Goal: Task Accomplishment & Management: Manage account settings

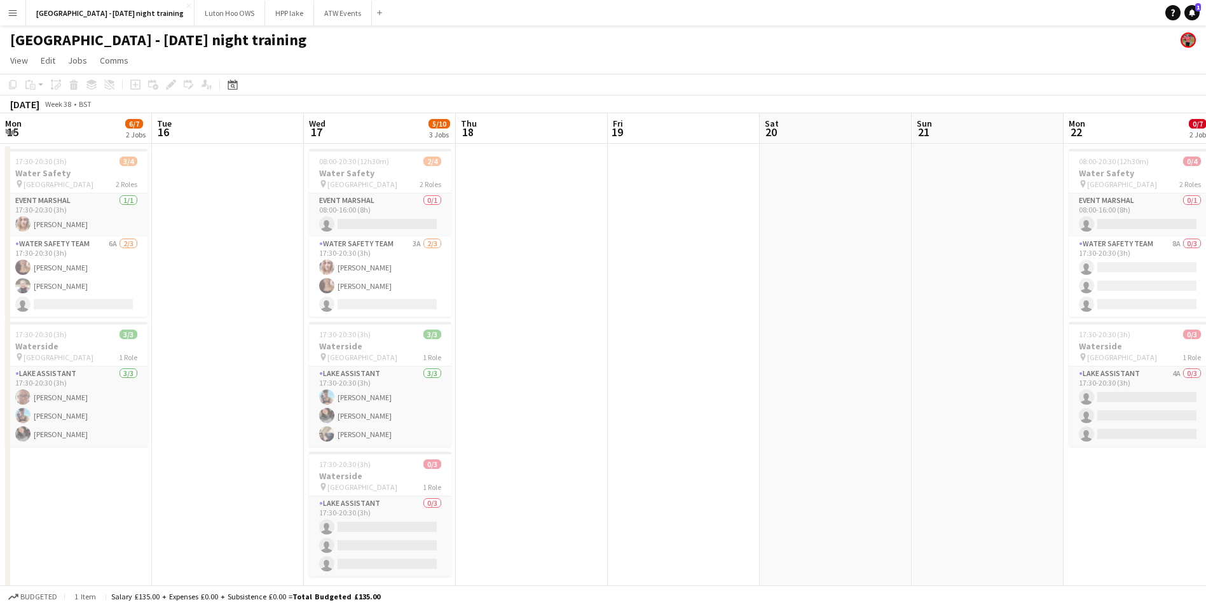
scroll to position [0, 314]
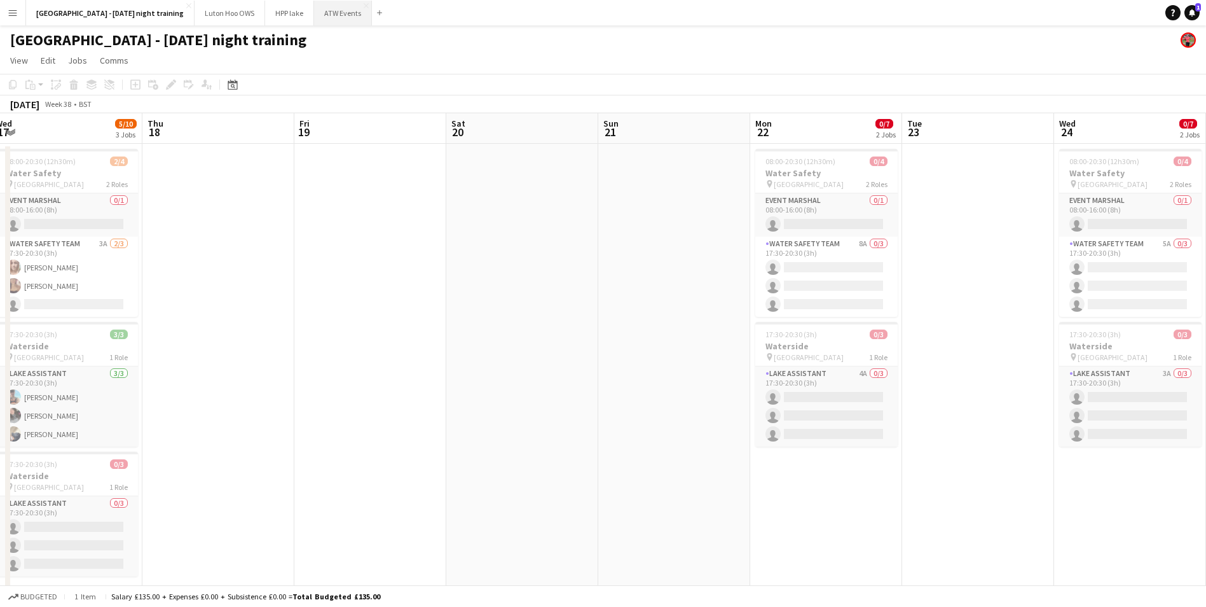
click at [319, 17] on button "ATW Events Close" at bounding box center [343, 13] width 58 height 25
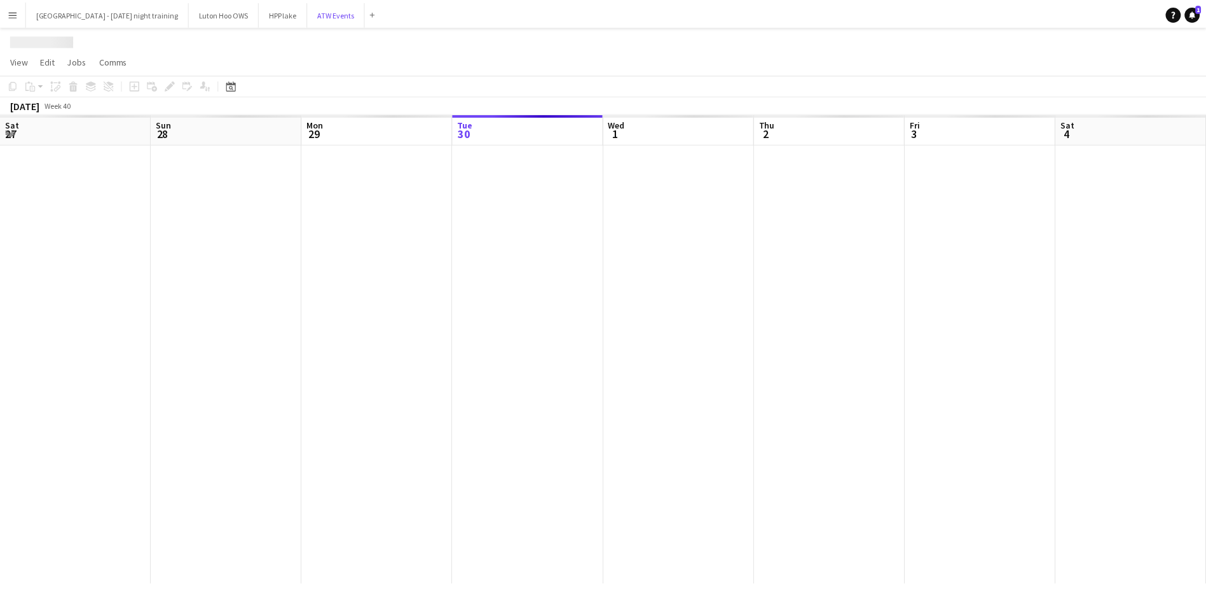
scroll to position [0, 304]
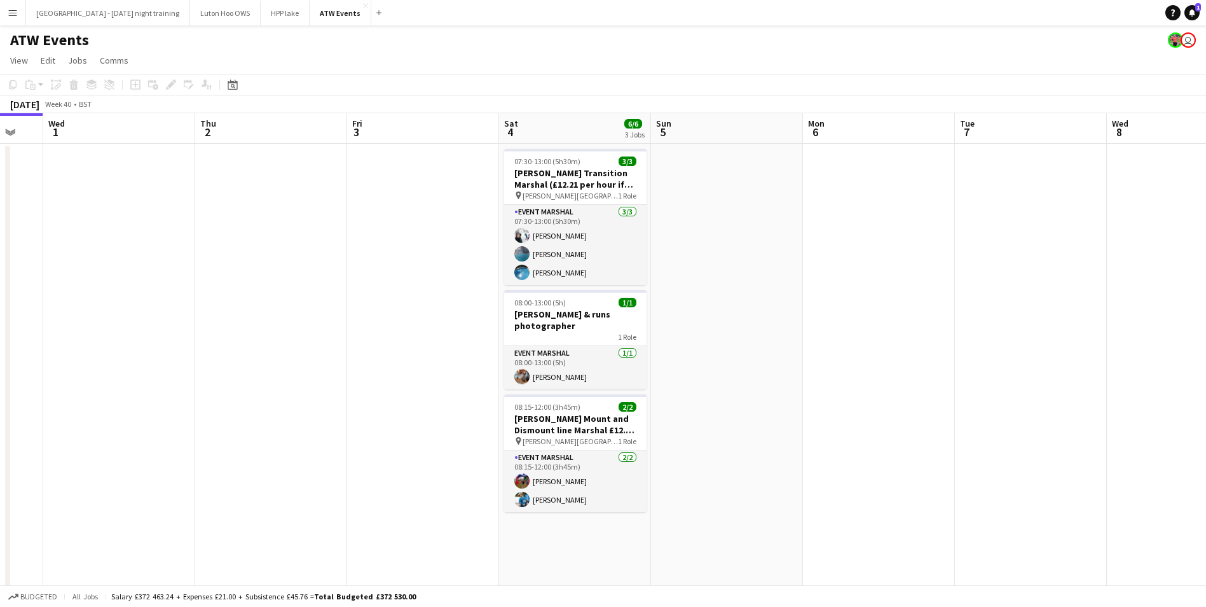
drag, startPoint x: 711, startPoint y: 282, endPoint x: 298, endPoint y: 298, distance: 413.1
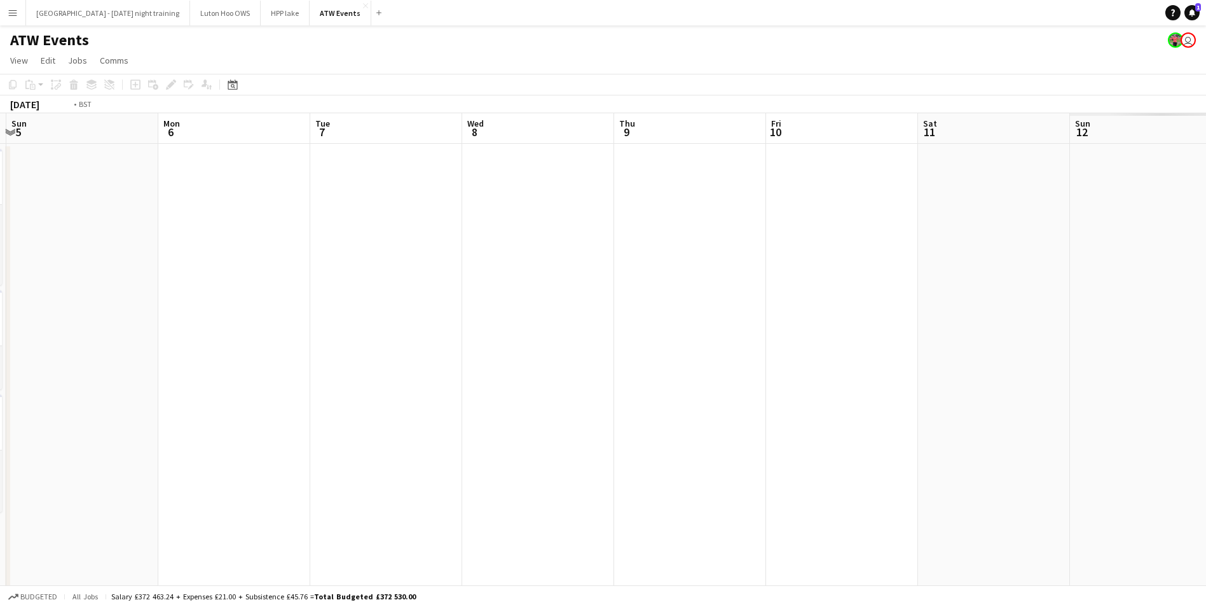
drag, startPoint x: 875, startPoint y: 294, endPoint x: 74, endPoint y: 342, distance: 802.7
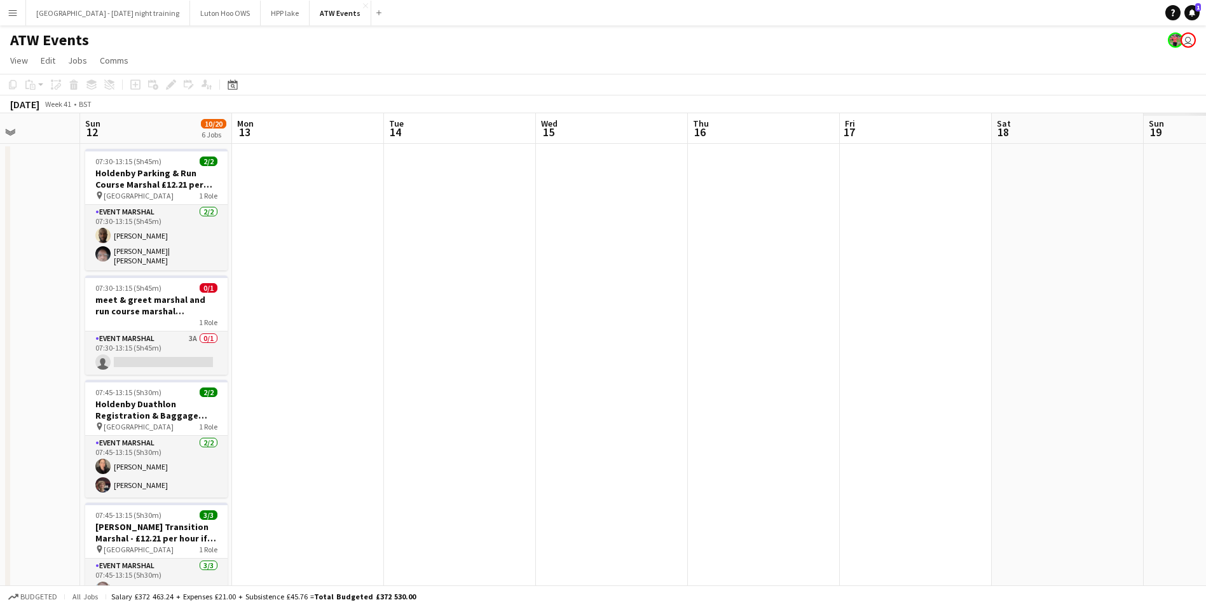
drag, startPoint x: 733, startPoint y: 299, endPoint x: 168, endPoint y: 395, distance: 573.5
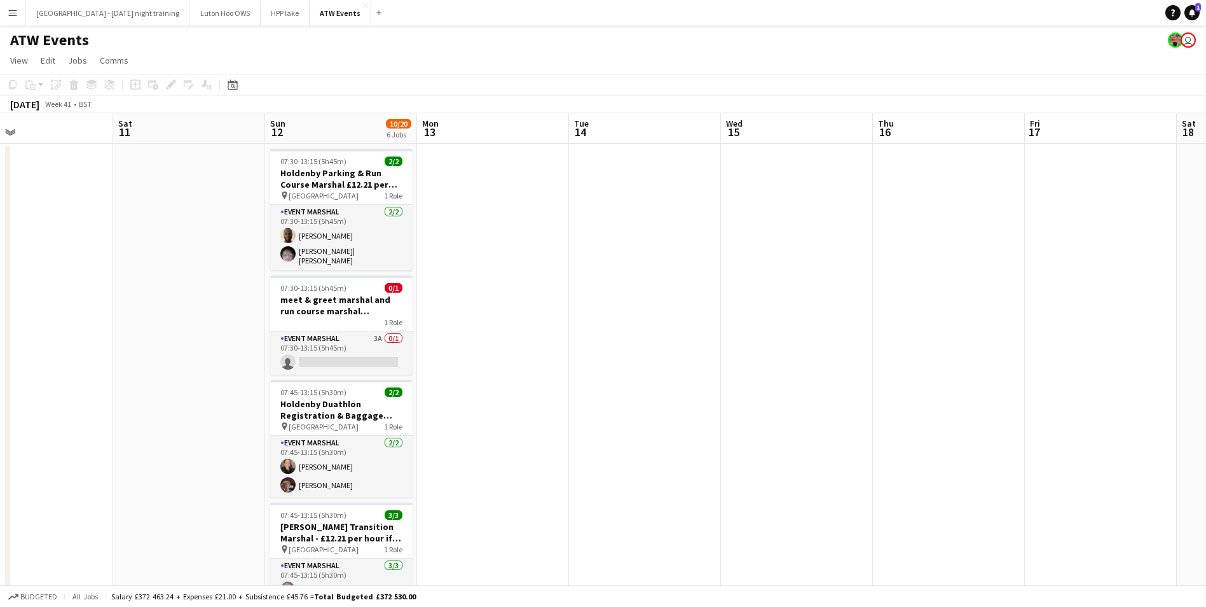
scroll to position [0, 334]
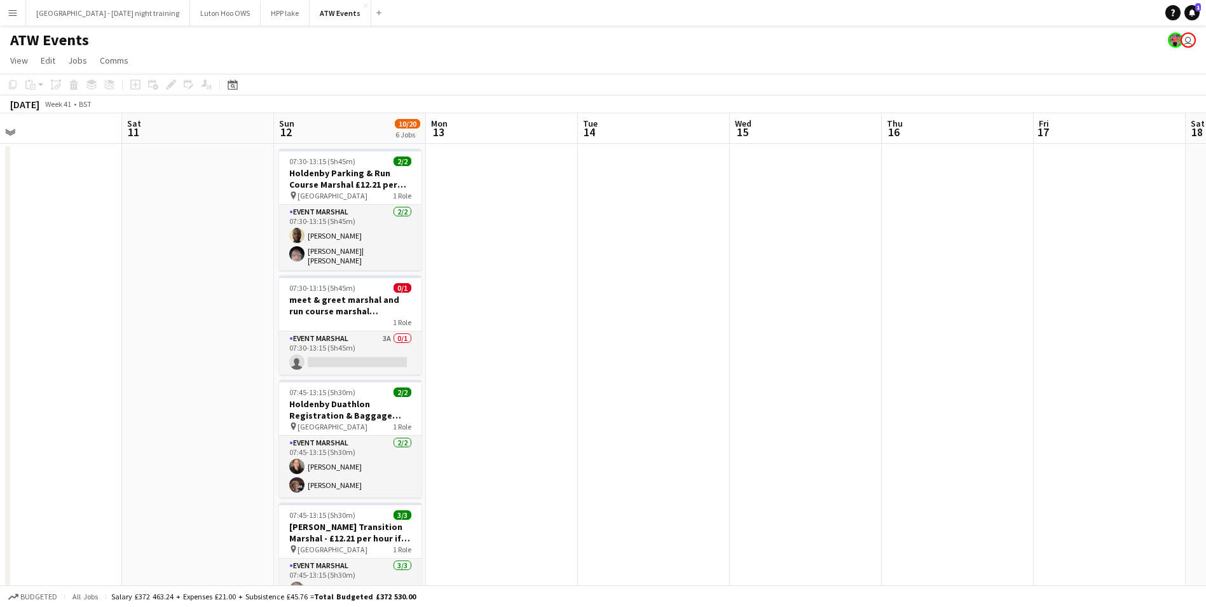
drag, startPoint x: 767, startPoint y: 345, endPoint x: 900, endPoint y: 411, distance: 148.2
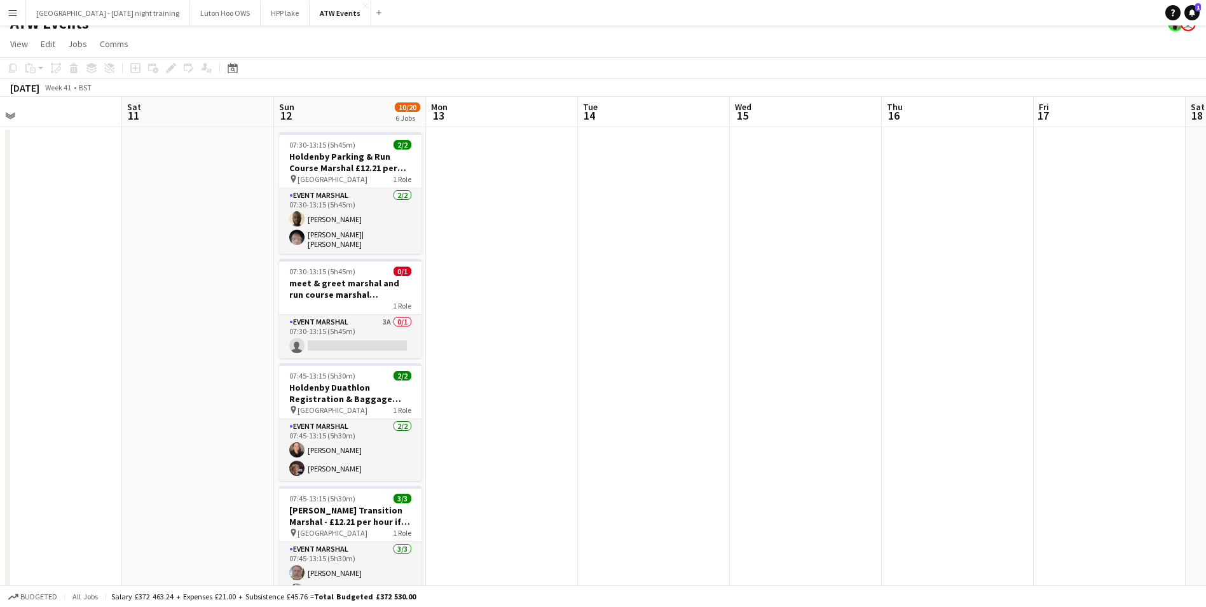
scroll to position [144, 0]
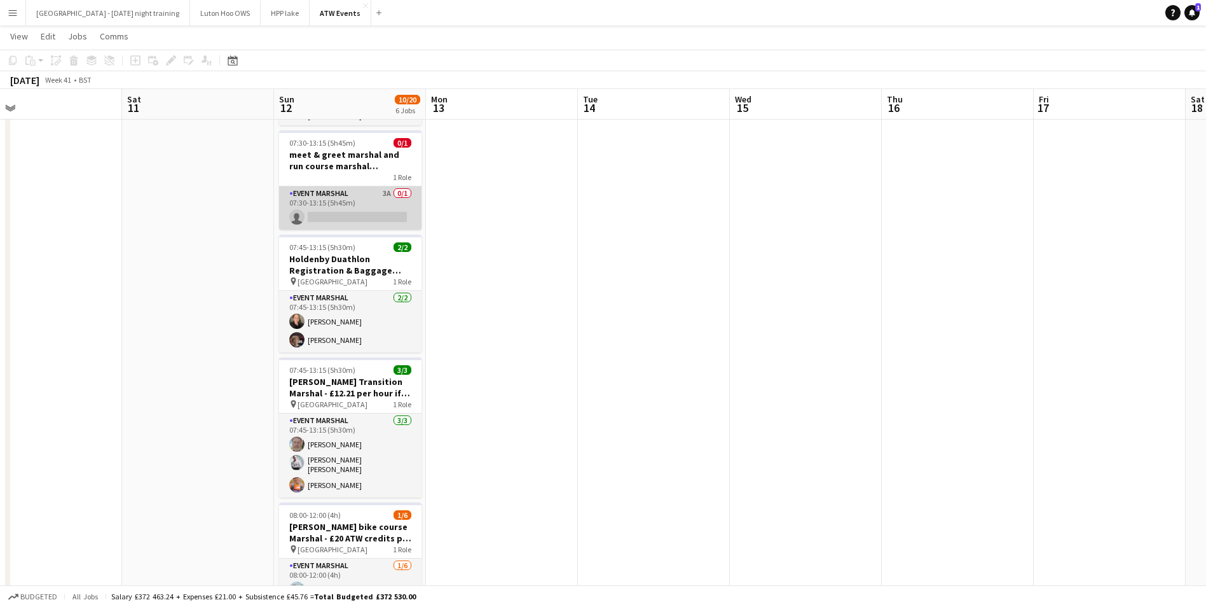
click at [368, 219] on app-card-role "Event Marshal 3A 0/1 07:30-13:15 (5h45m) single-neutral-actions" at bounding box center [350, 207] width 142 height 43
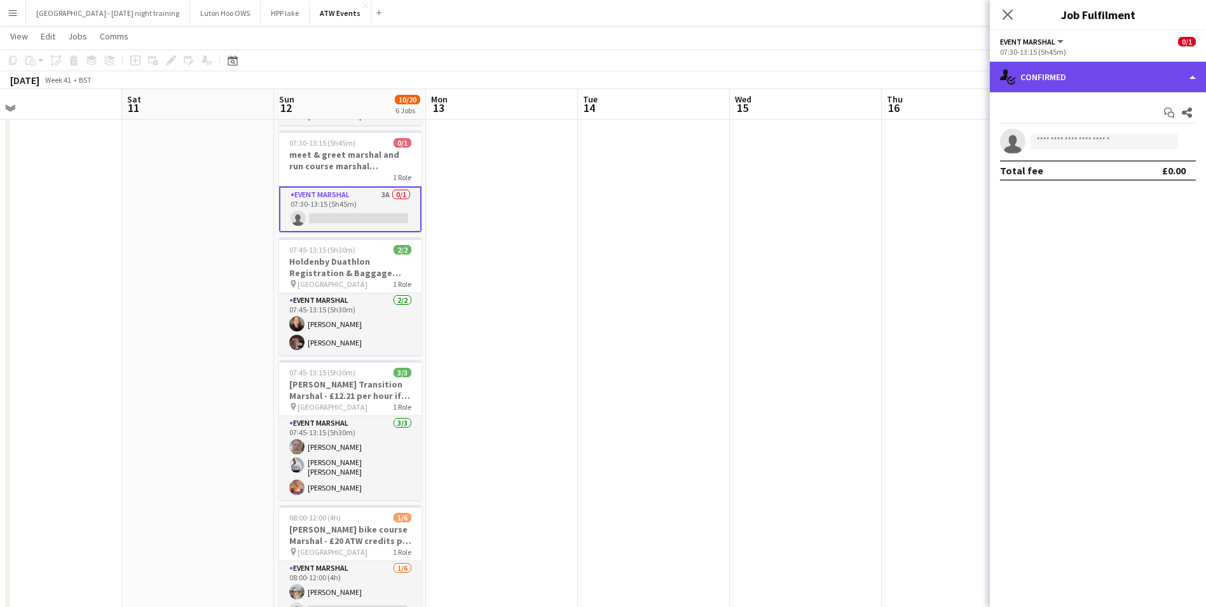
click at [1025, 72] on div "single-neutral-actions-check-2 Confirmed" at bounding box center [1098, 77] width 216 height 31
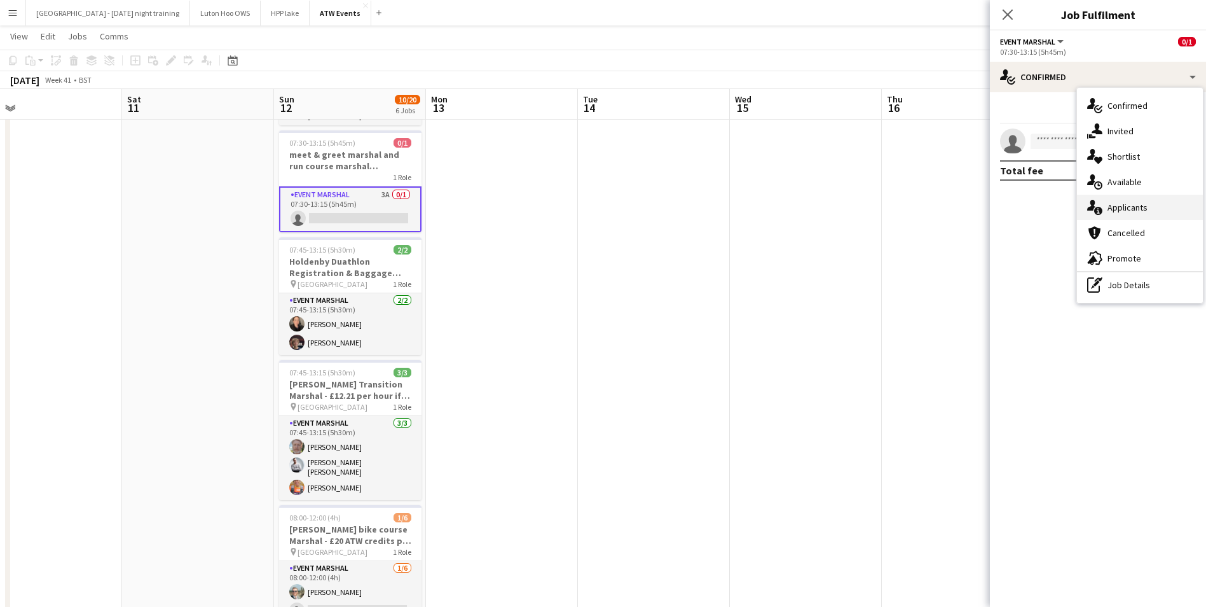
click at [1122, 212] on span "Applicants" at bounding box center [1128, 207] width 40 height 11
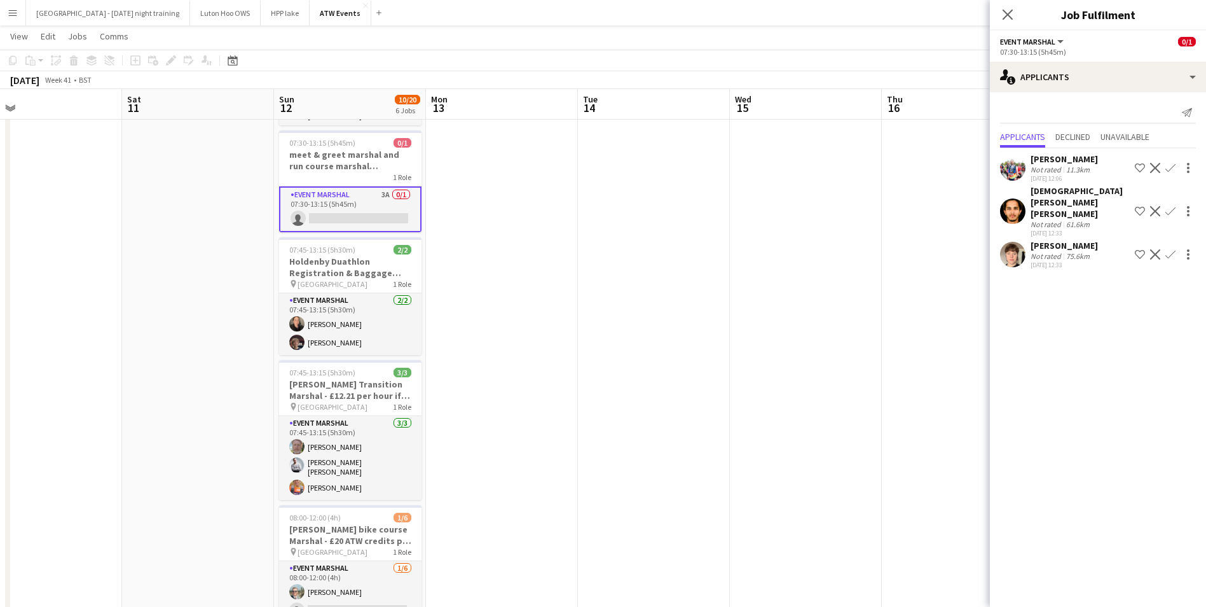
click at [1007, 24] on div "Close pop-in" at bounding box center [1008, 14] width 36 height 29
click at [1005, 11] on icon at bounding box center [1008, 14] width 12 height 12
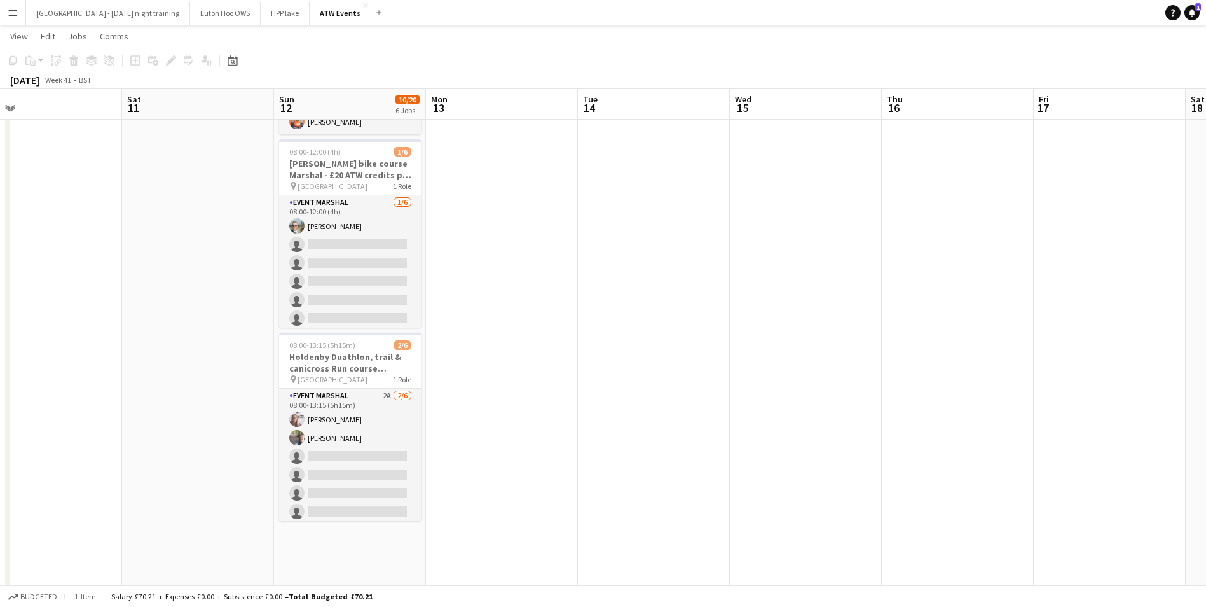
scroll to position [514, 0]
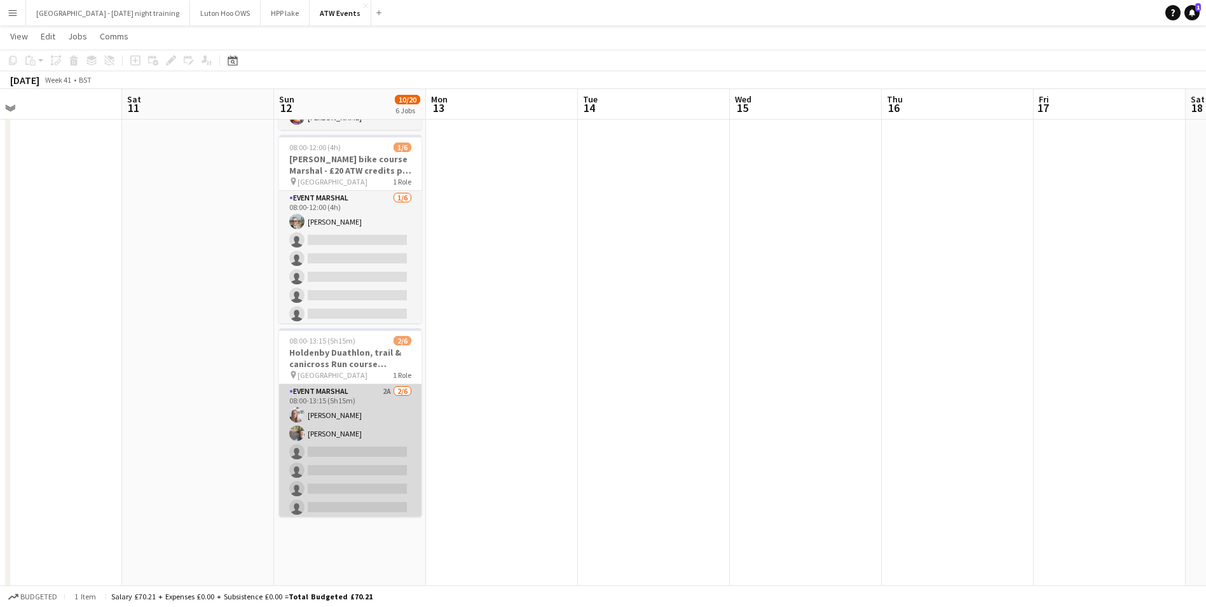
click at [356, 439] on app-card-role "Event Marshal 2A [DATE] 08:00-13:15 (5h15m) [PERSON_NAME] [PERSON_NAME] single-…" at bounding box center [350, 451] width 142 height 135
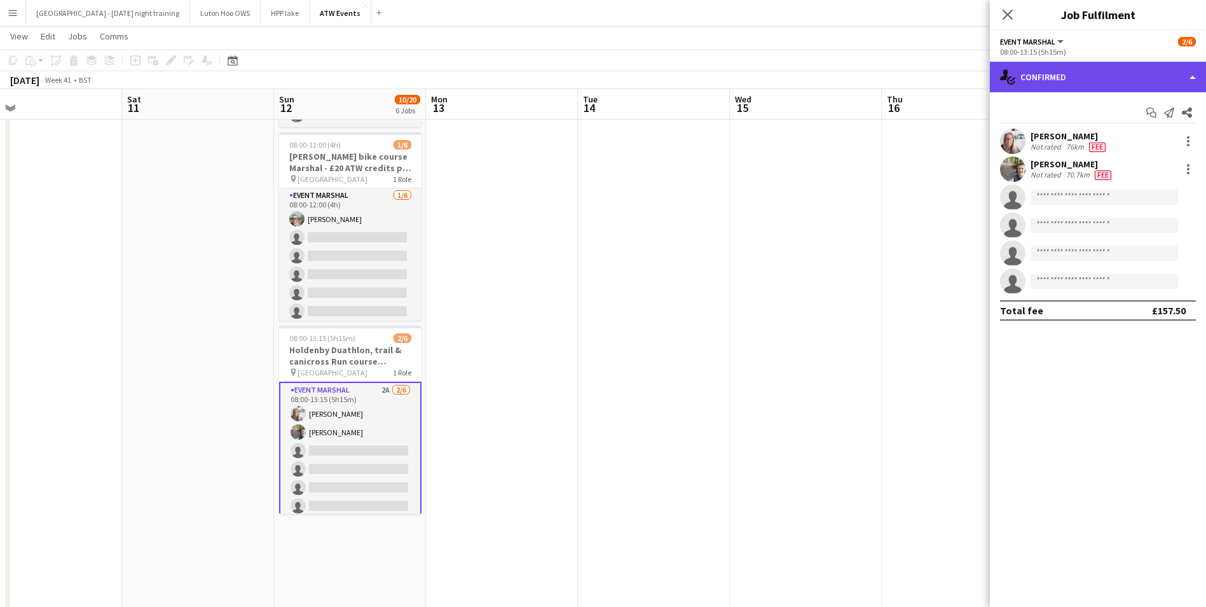
click at [1063, 86] on div "single-neutral-actions-check-2 Confirmed" at bounding box center [1098, 77] width 216 height 31
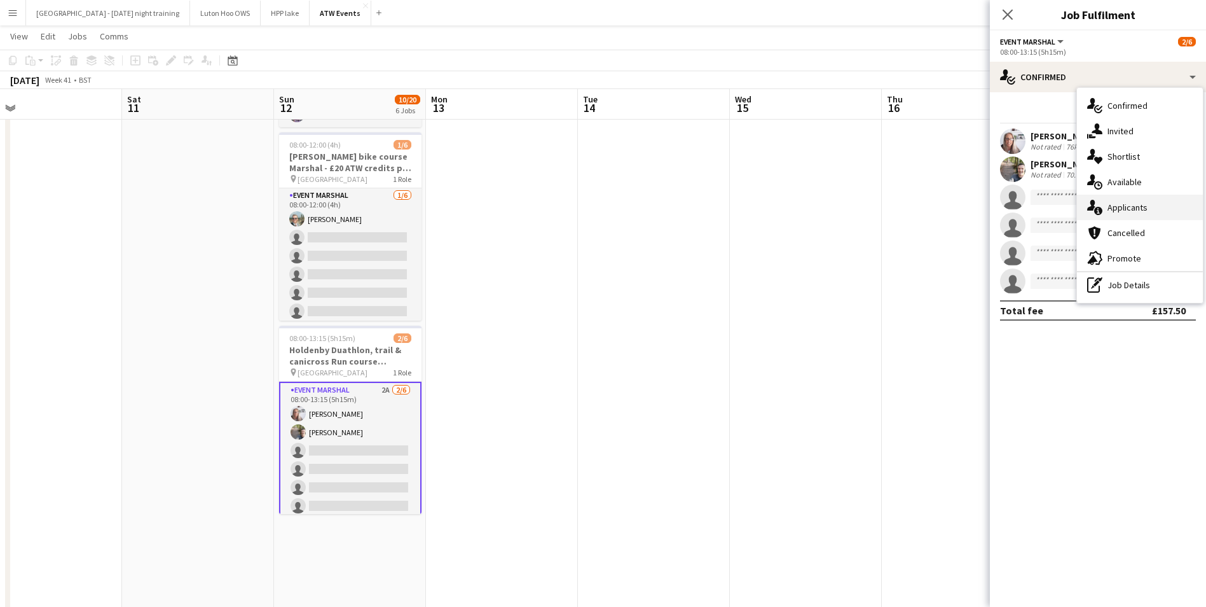
click at [1144, 204] on span "Applicants" at bounding box center [1128, 207] width 40 height 11
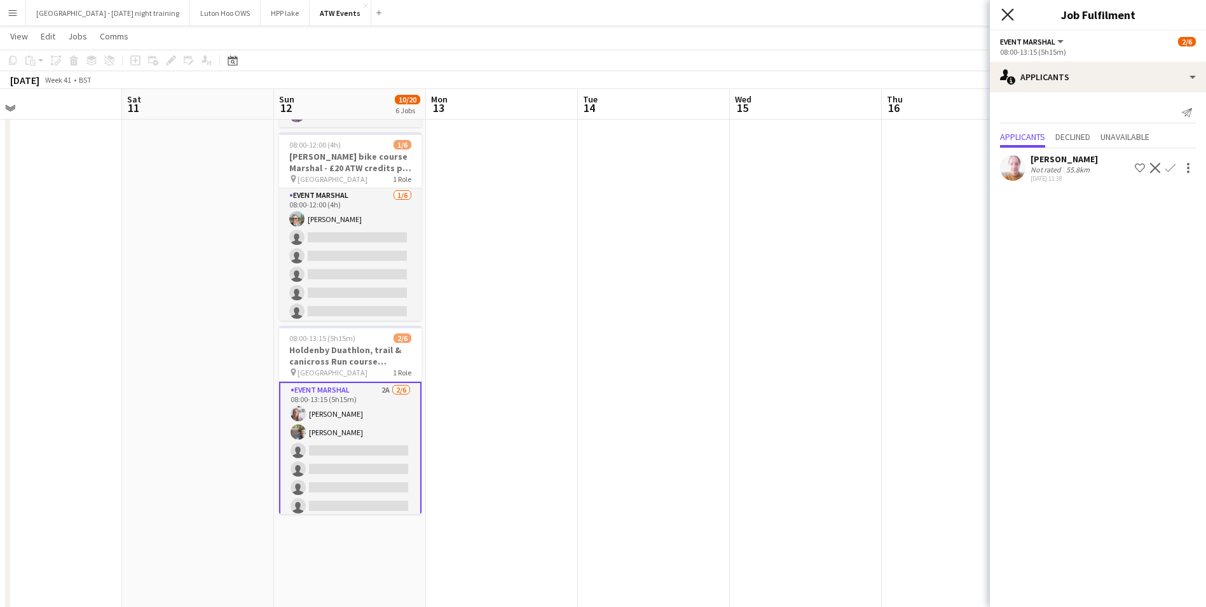
click at [1011, 17] on icon at bounding box center [1008, 14] width 12 height 12
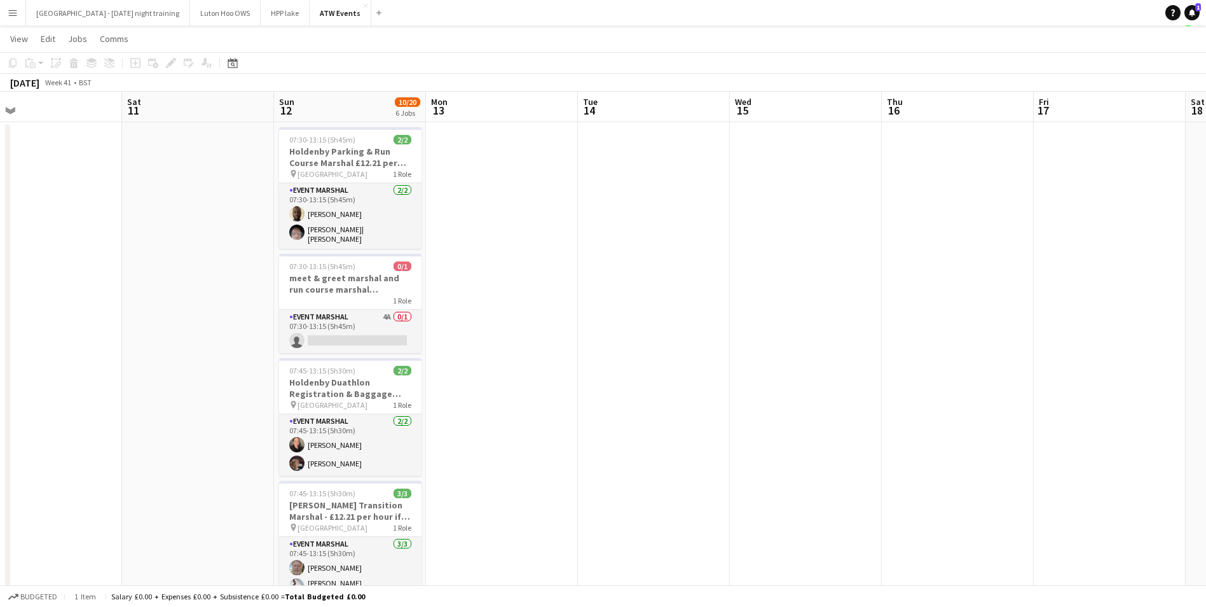
scroll to position [0, 0]
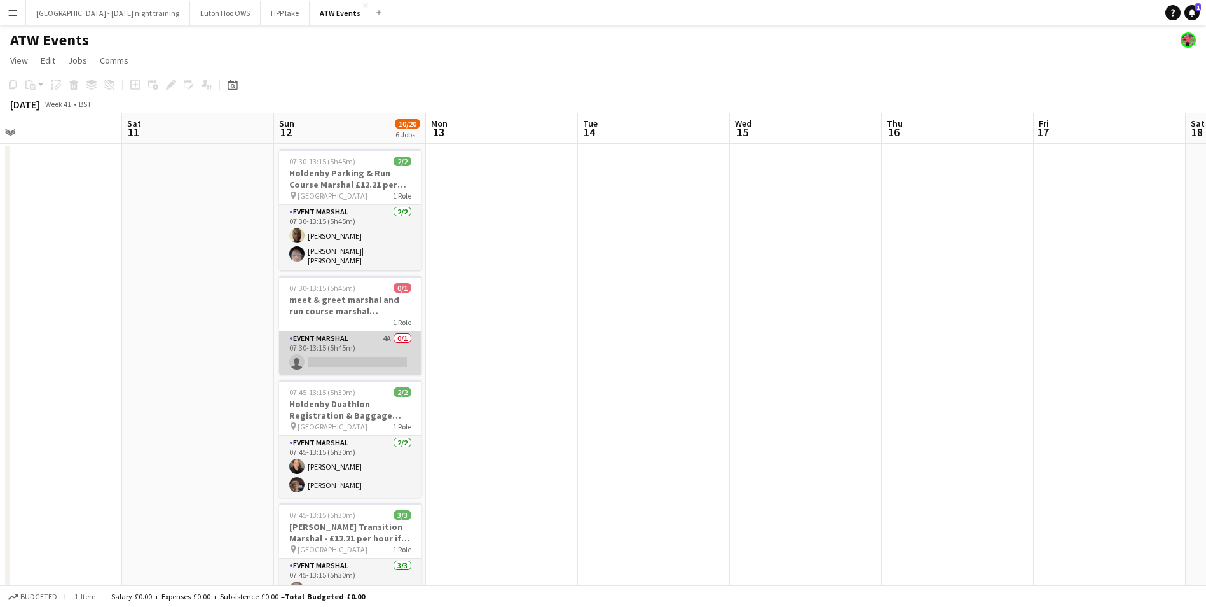
click at [357, 352] on app-card-role "Event Marshal 4A 0/1 07:30-13:15 (5h45m) single-neutral-actions" at bounding box center [350, 352] width 142 height 43
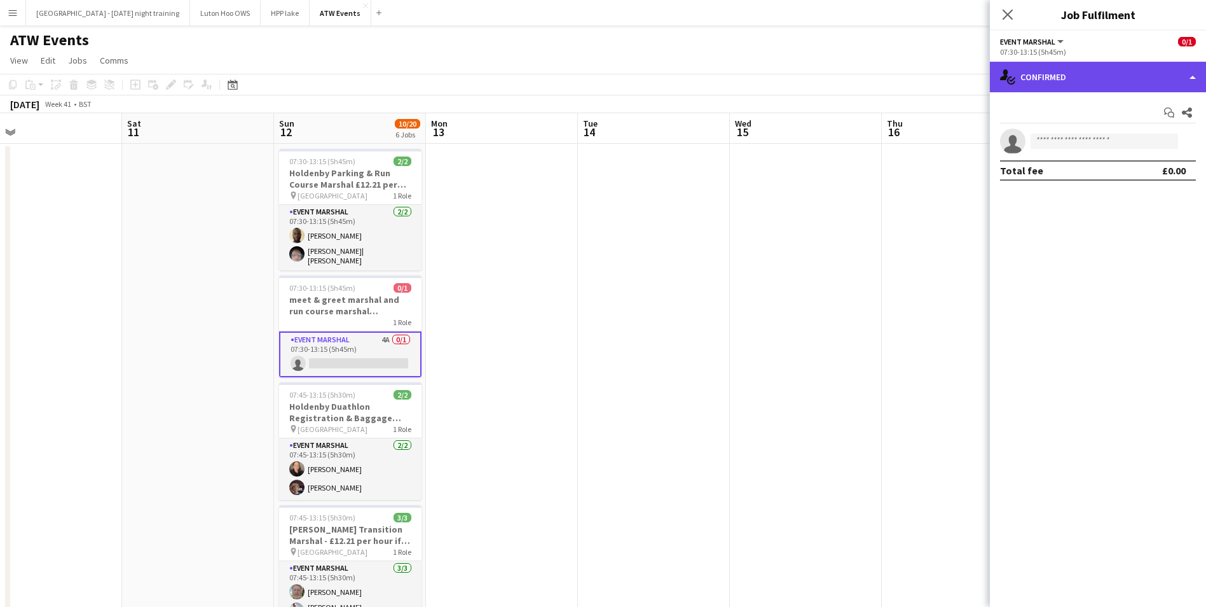
click at [1101, 79] on div "single-neutral-actions-check-2 Confirmed" at bounding box center [1098, 77] width 216 height 31
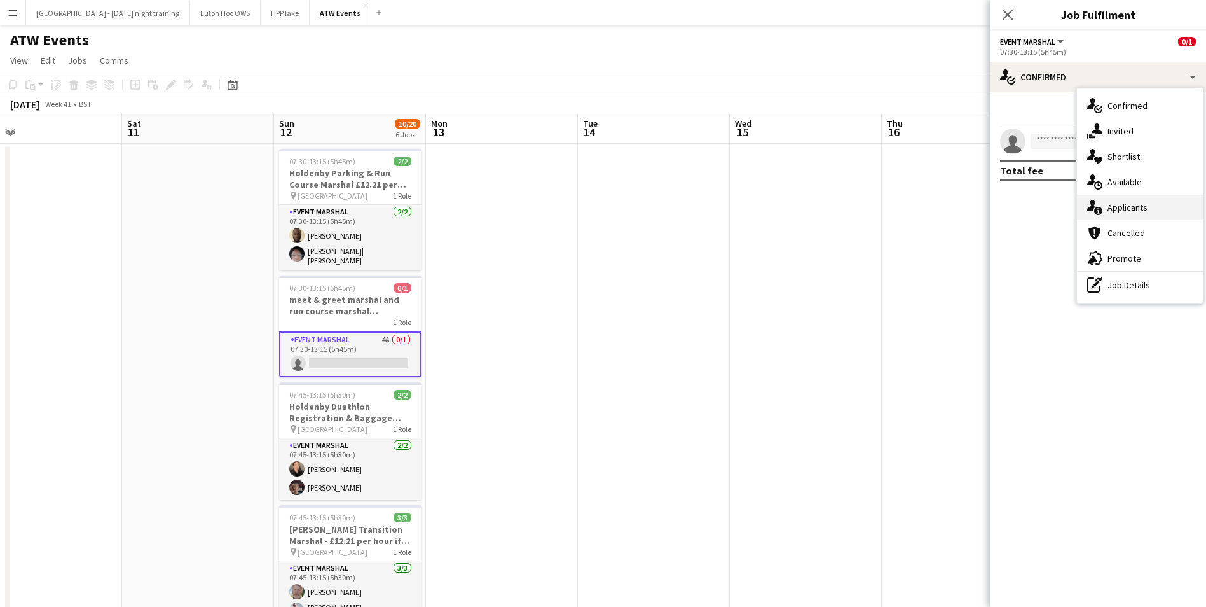
click at [1136, 207] on span "Applicants" at bounding box center [1128, 207] width 40 height 11
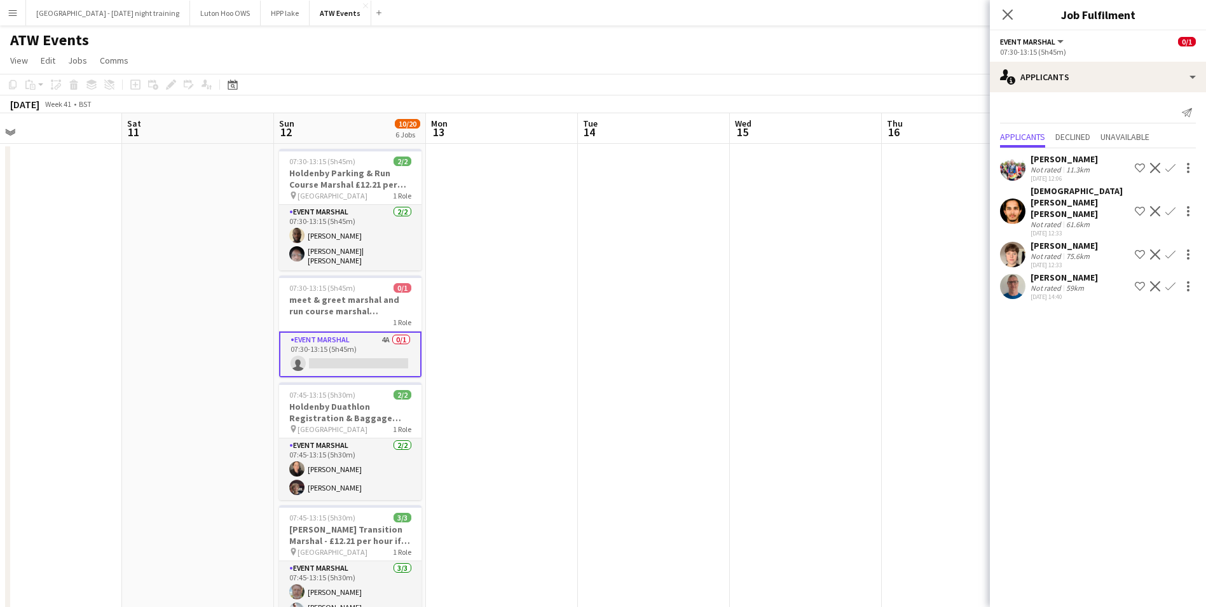
click at [1009, 287] on app-user-avatar at bounding box center [1012, 285] width 25 height 25
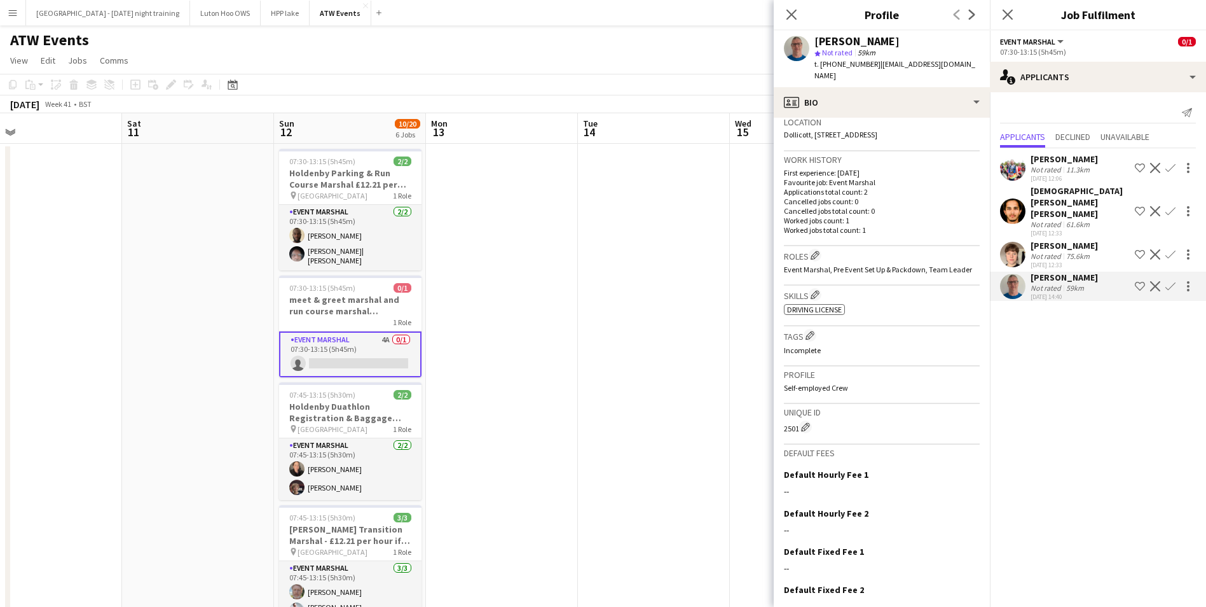
scroll to position [279, 0]
click at [793, 15] on icon at bounding box center [791, 14] width 12 height 12
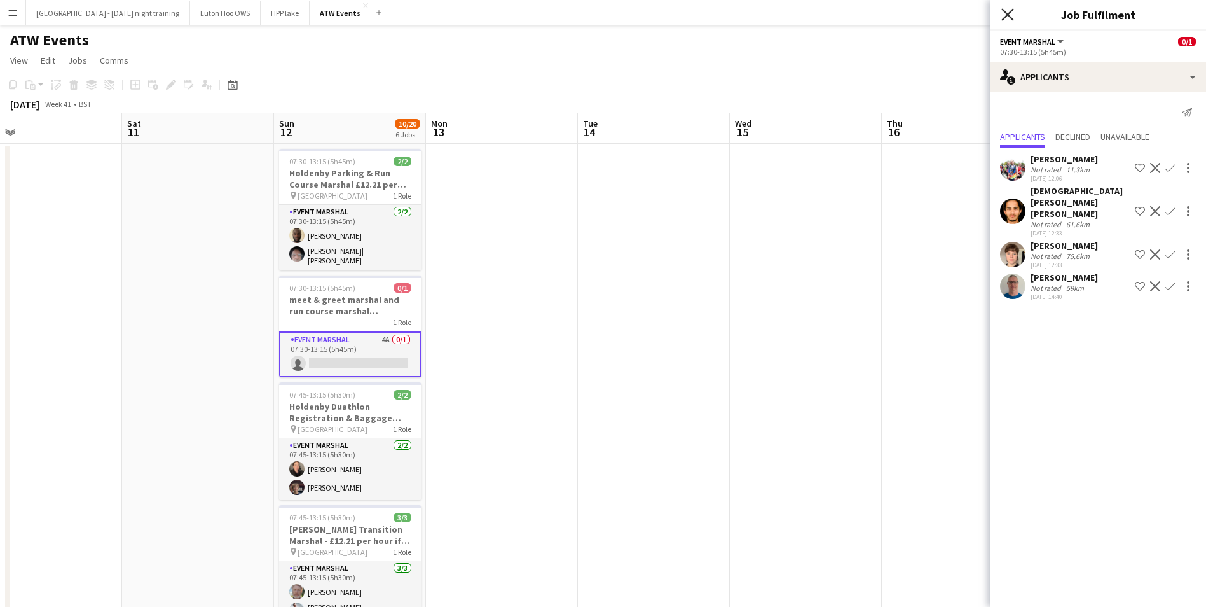
click at [1009, 12] on icon "Close pop-in" at bounding box center [1008, 14] width 12 height 12
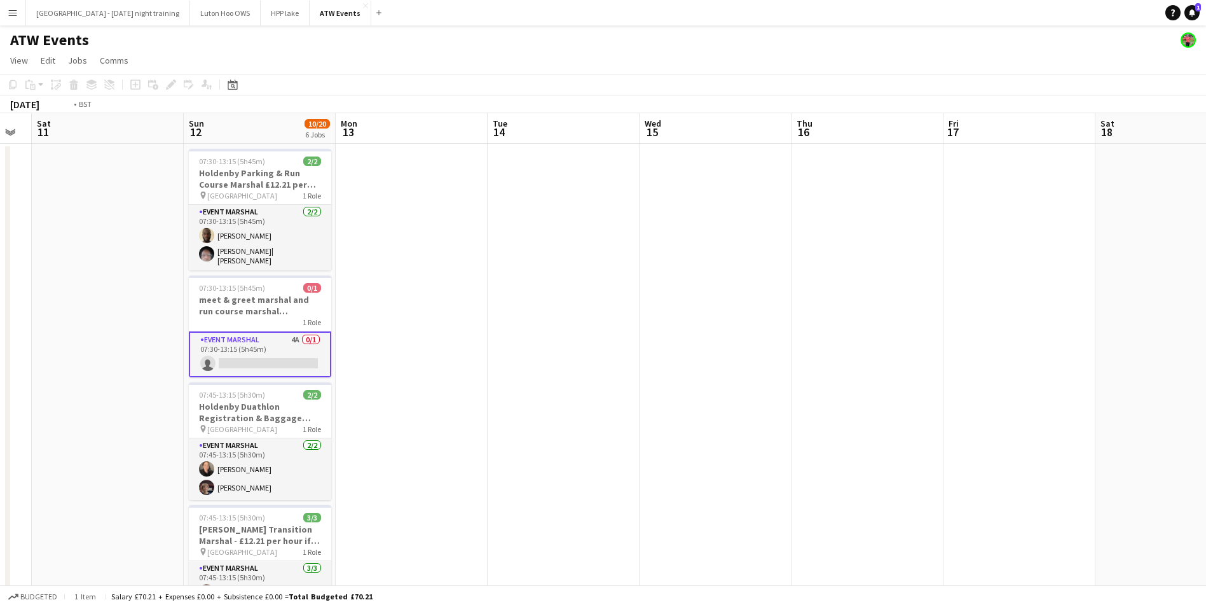
drag, startPoint x: 990, startPoint y: 282, endPoint x: 545, endPoint y: 340, distance: 448.8
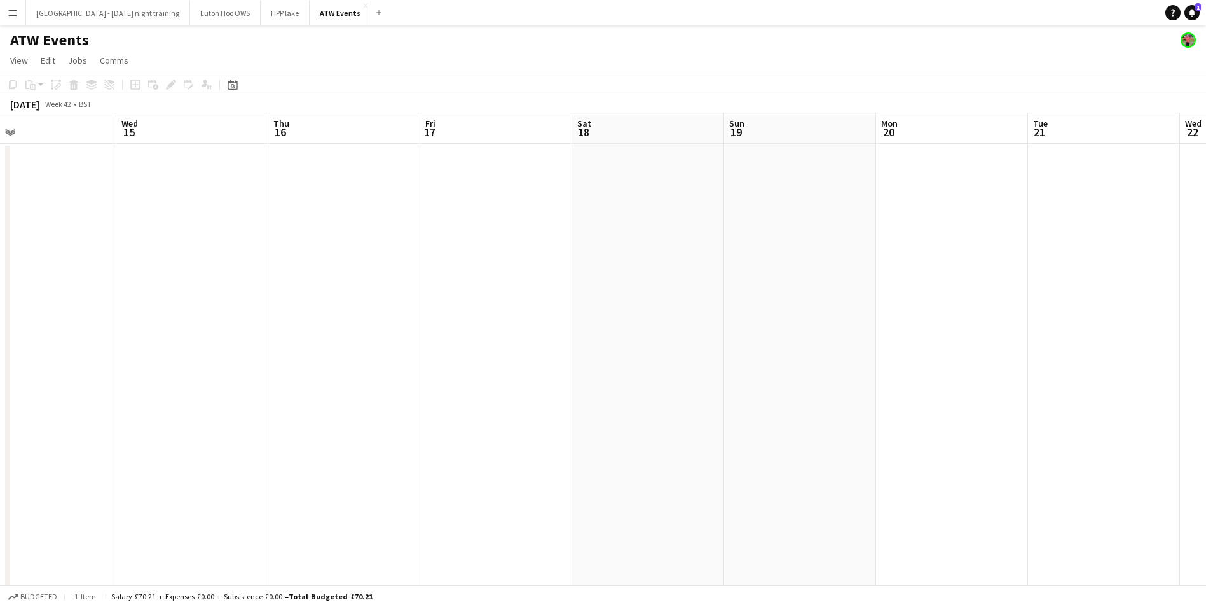
drag, startPoint x: 723, startPoint y: 308, endPoint x: 382, endPoint y: 382, distance: 348.9
drag, startPoint x: 809, startPoint y: 311, endPoint x: 291, endPoint y: 343, distance: 519.3
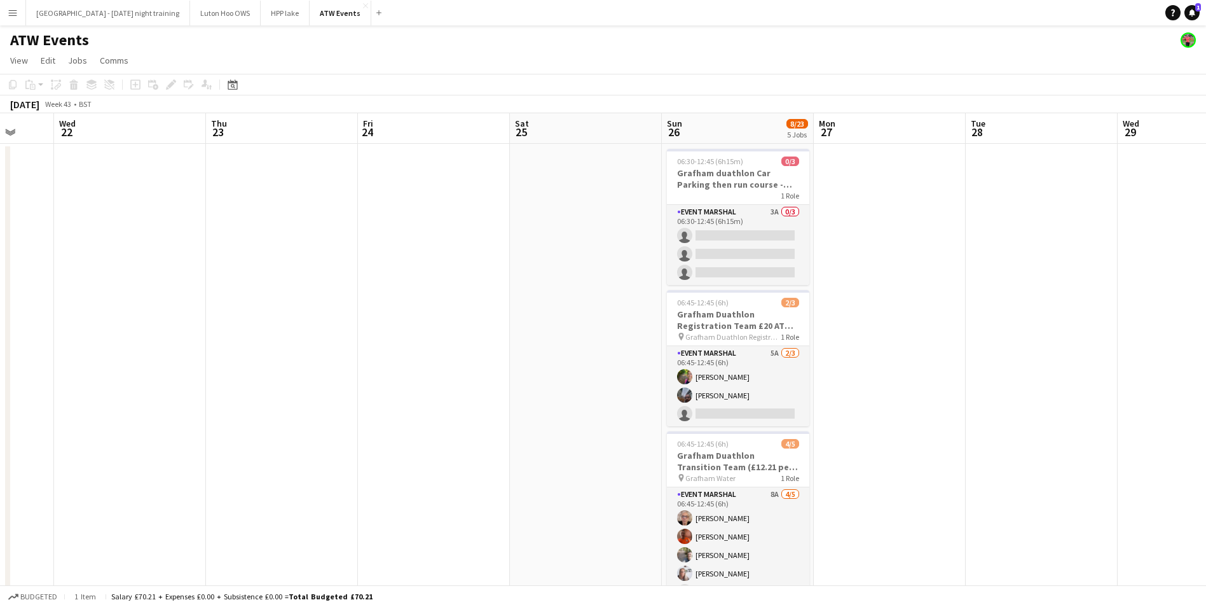
scroll to position [0, 493]
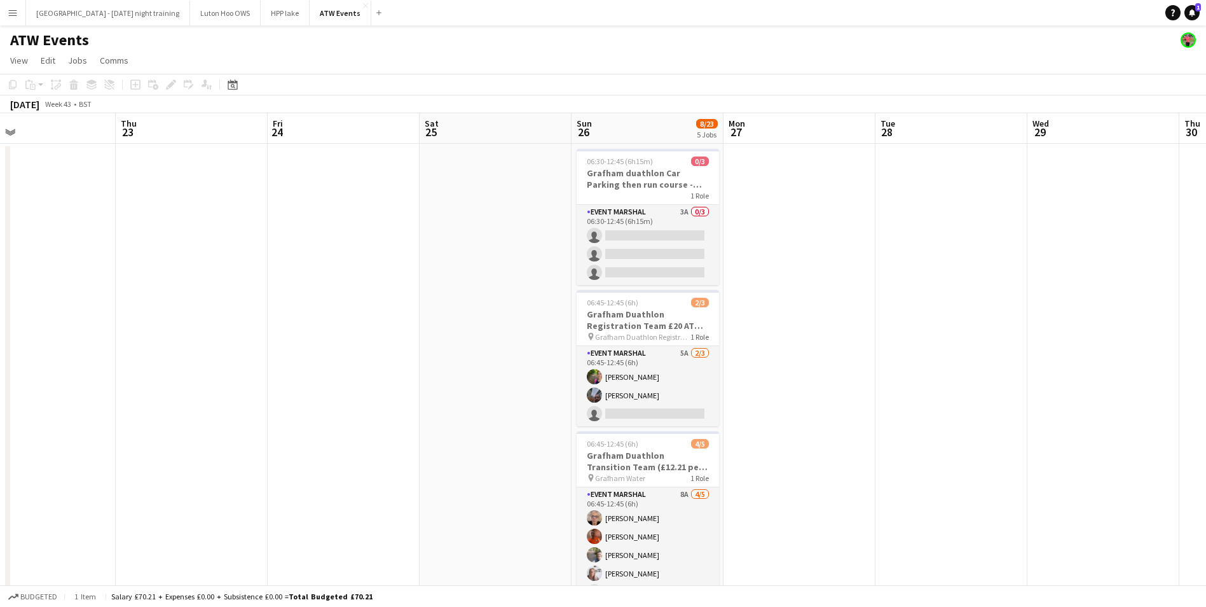
drag, startPoint x: 620, startPoint y: 328, endPoint x: 263, endPoint y: 357, distance: 358.5
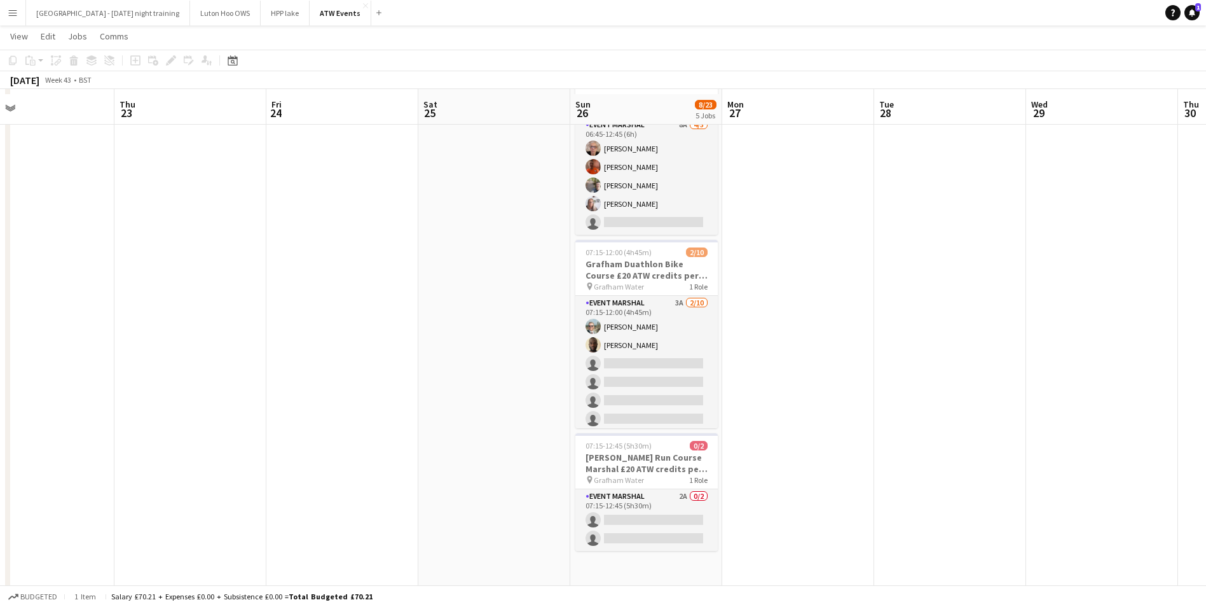
scroll to position [364, 0]
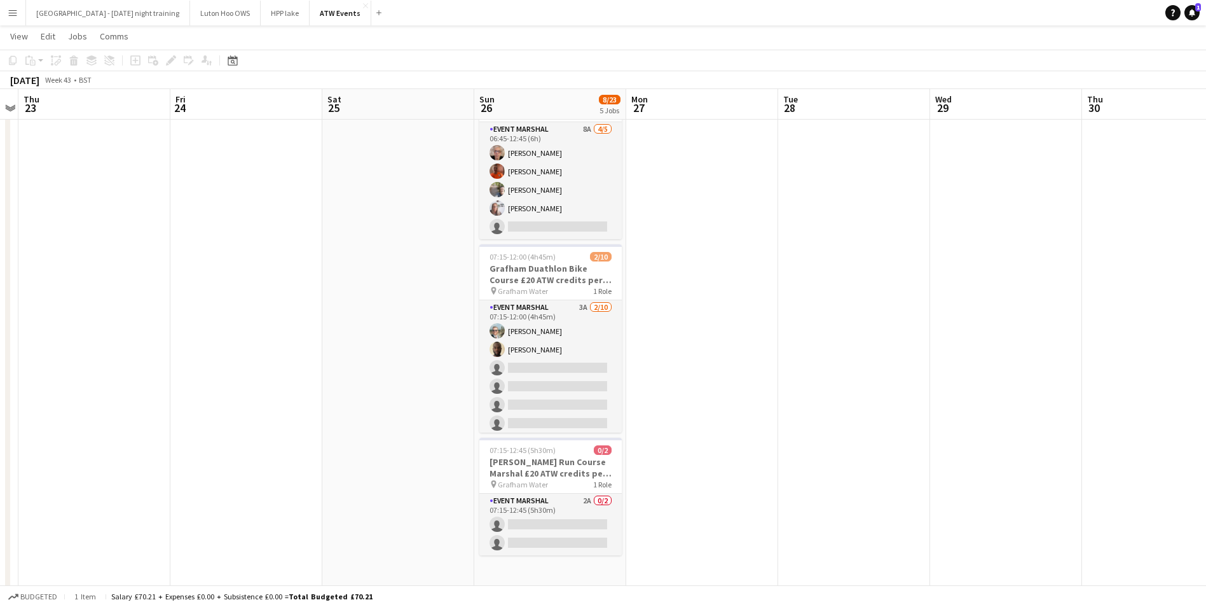
drag, startPoint x: 995, startPoint y: 259, endPoint x: 889, endPoint y: 256, distance: 105.6
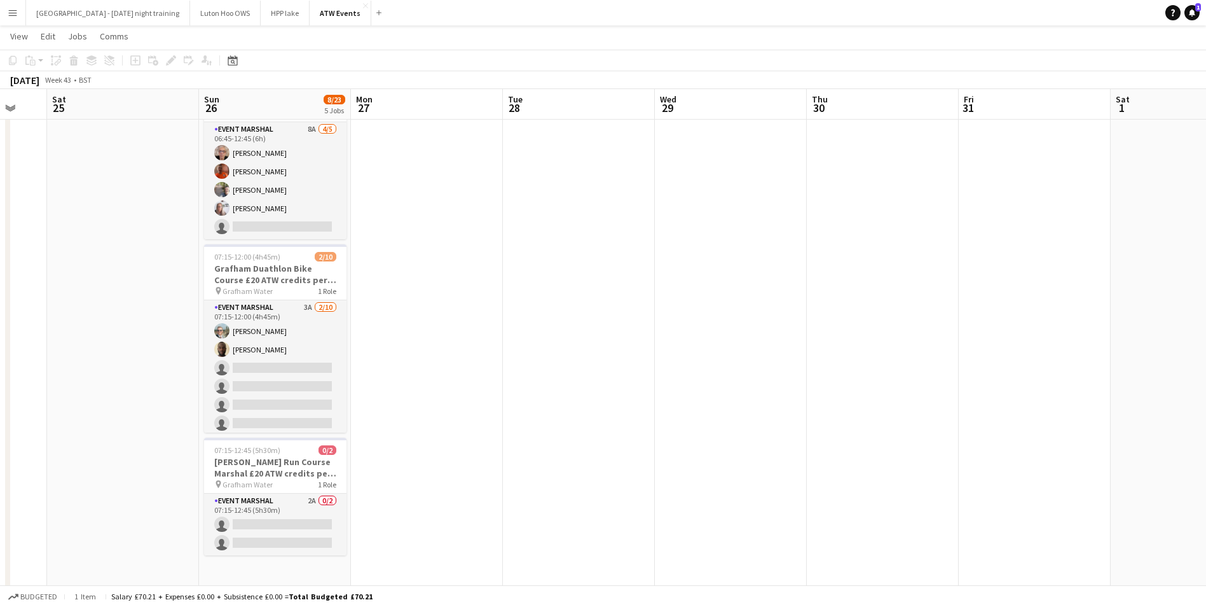
drag, startPoint x: 1002, startPoint y: 232, endPoint x: 736, endPoint y: 302, distance: 274.9
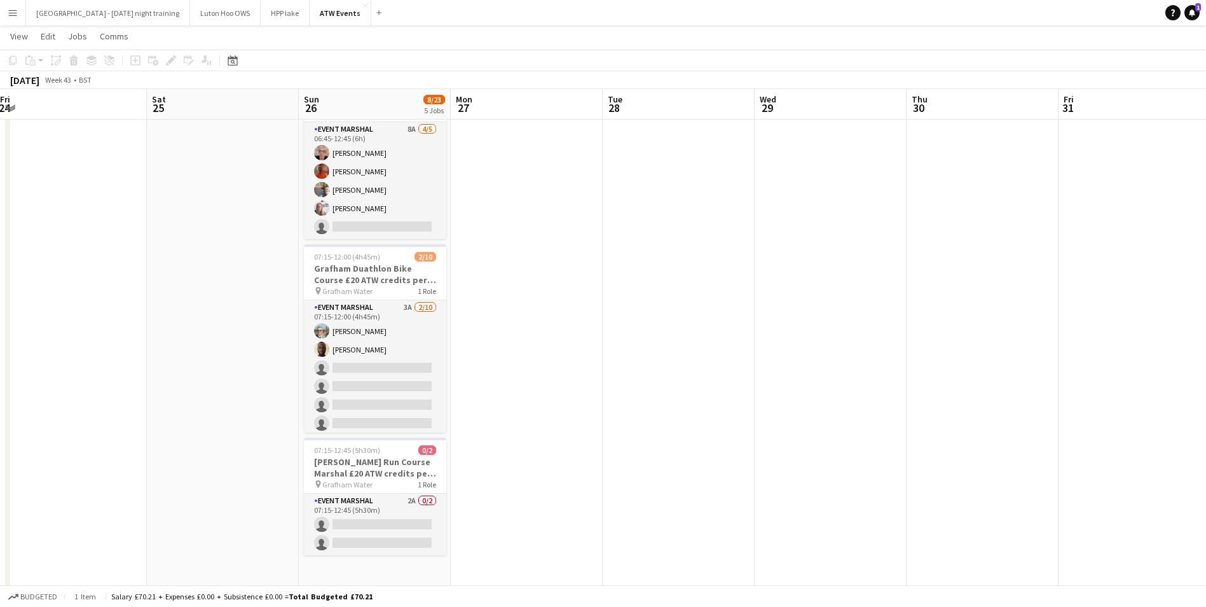
drag, startPoint x: 521, startPoint y: 342, endPoint x: 621, endPoint y: 335, distance: 100.1
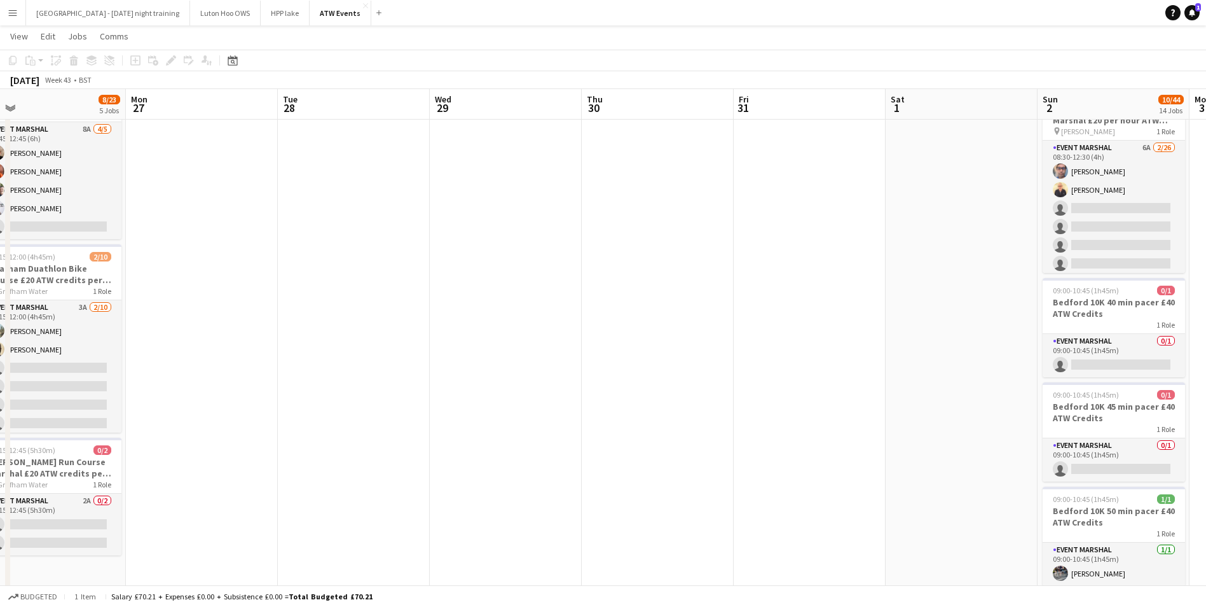
drag, startPoint x: 639, startPoint y: 305, endPoint x: 312, endPoint y: 324, distance: 327.4
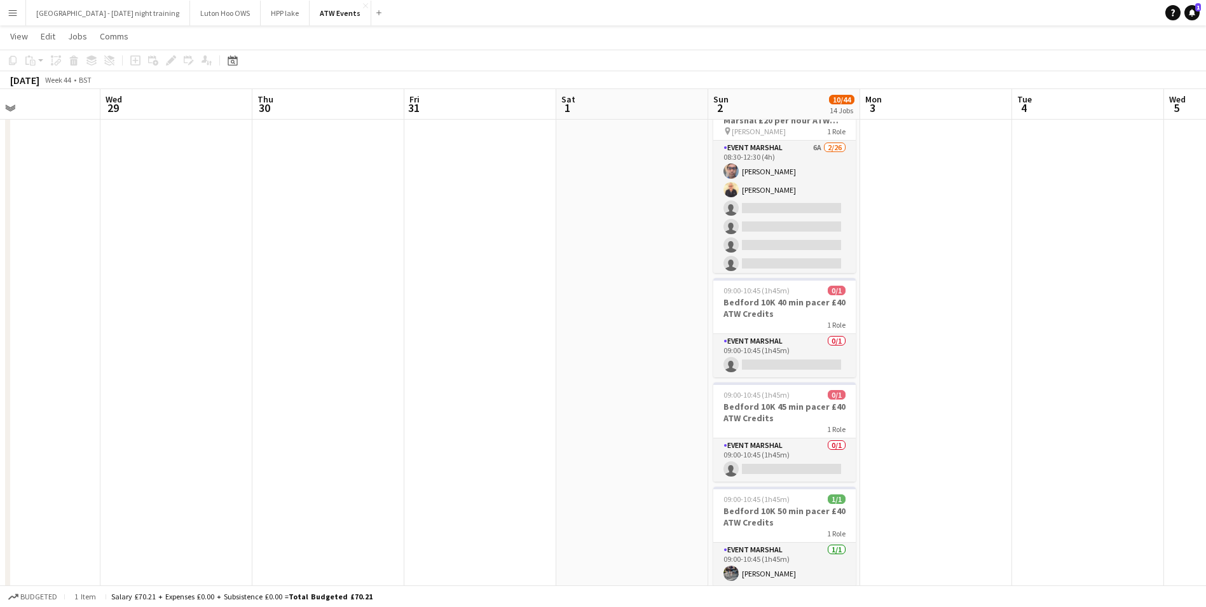
drag, startPoint x: 553, startPoint y: 279, endPoint x: 388, endPoint y: 296, distance: 166.2
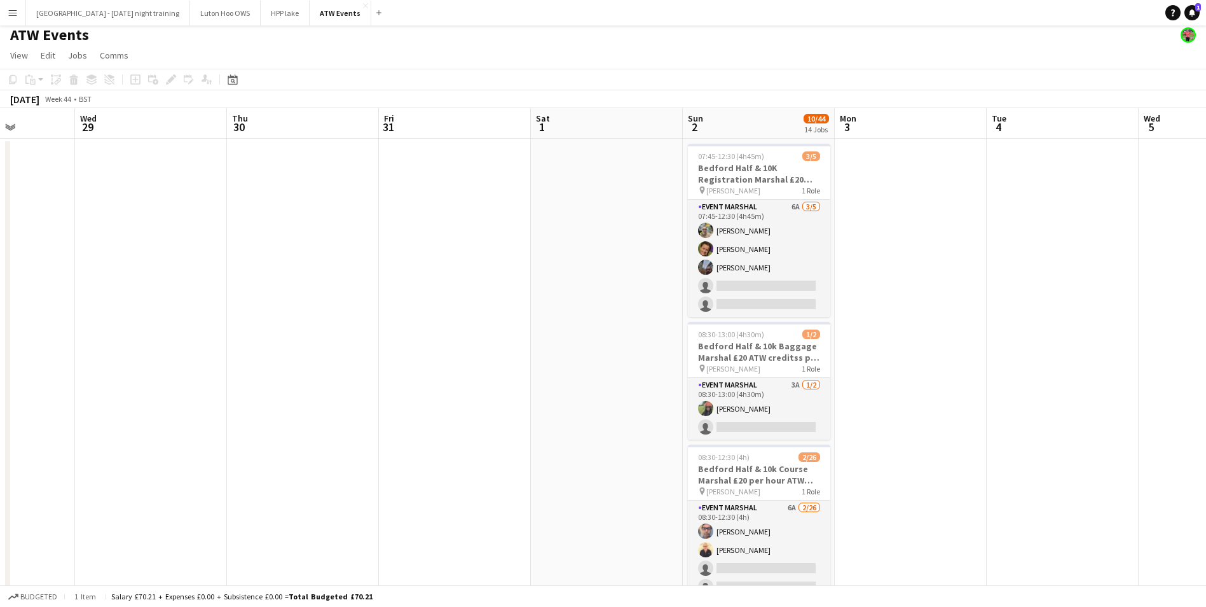
scroll to position [3, 0]
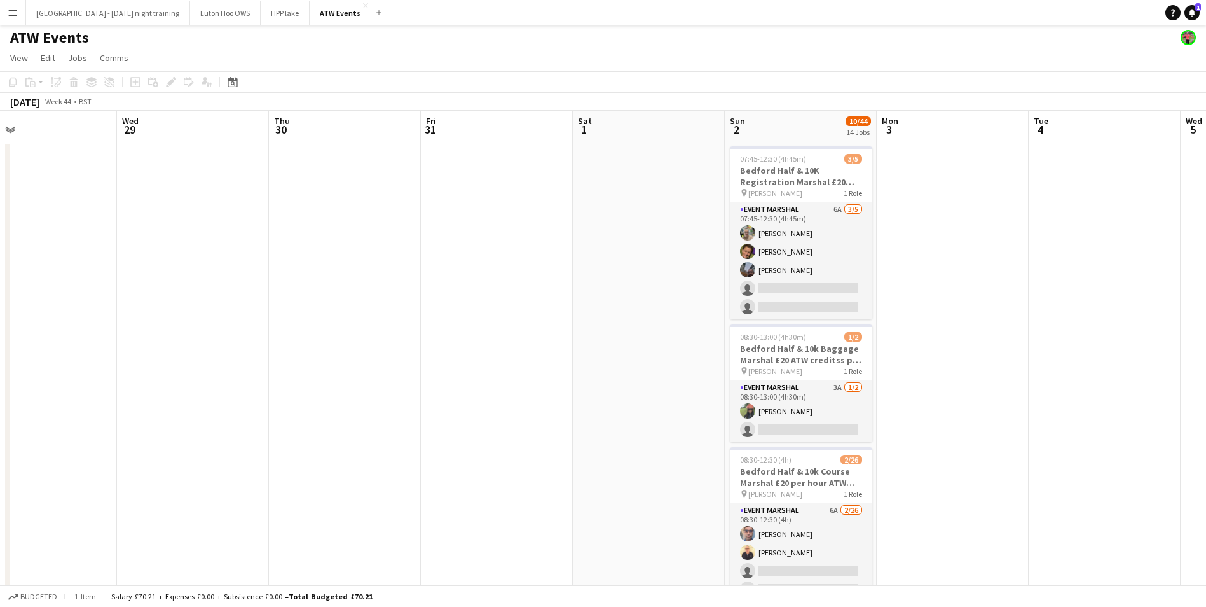
drag, startPoint x: 1075, startPoint y: 252, endPoint x: 813, endPoint y: 273, distance: 262.8
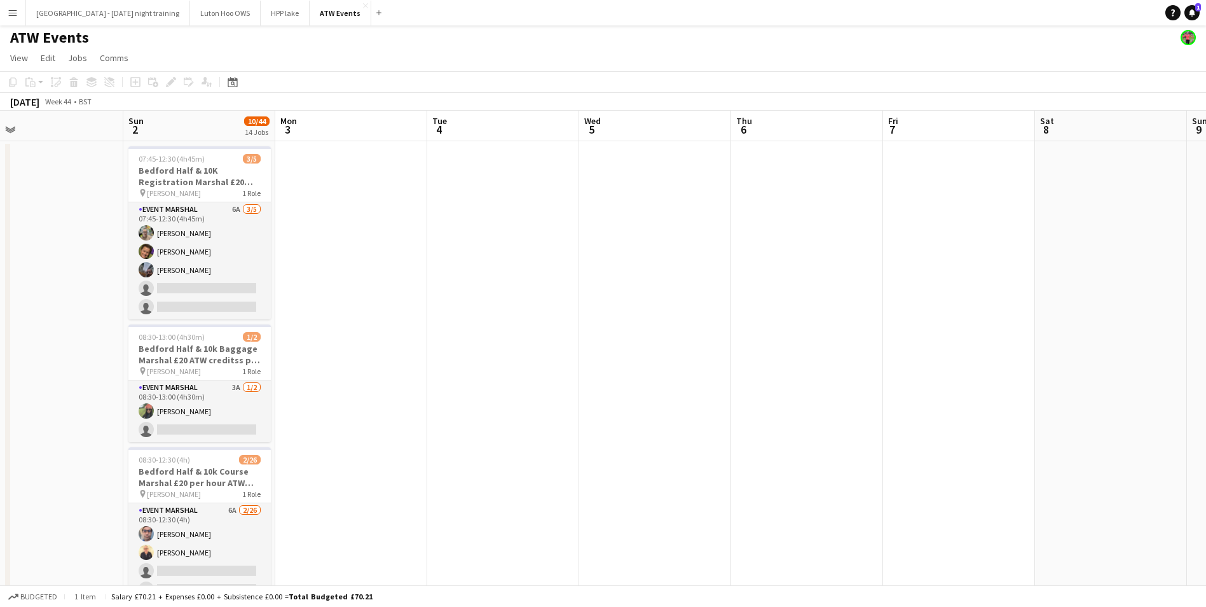
drag, startPoint x: 940, startPoint y: 258, endPoint x: 714, endPoint y: 277, distance: 226.5
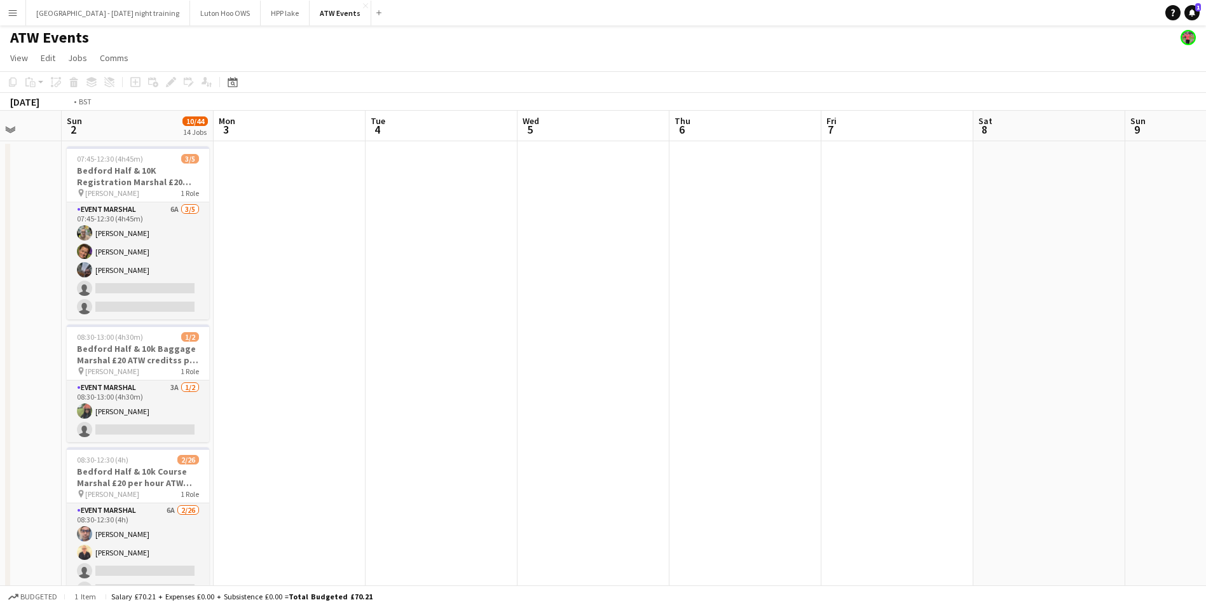
drag, startPoint x: 728, startPoint y: 268, endPoint x: 256, endPoint y: 383, distance: 485.1
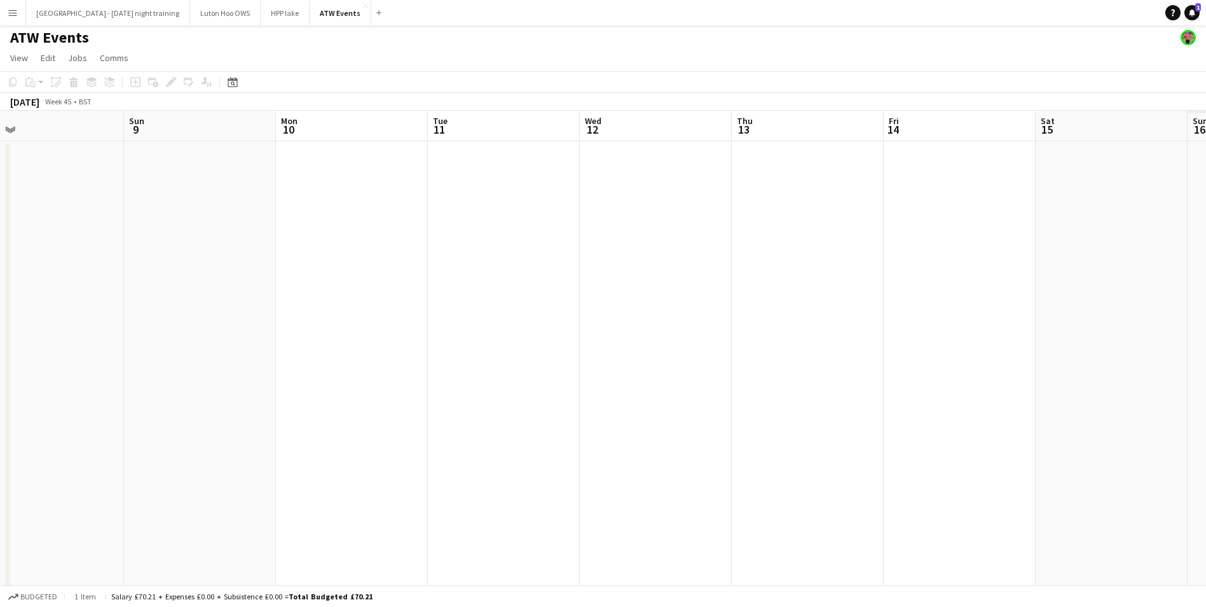
drag, startPoint x: 666, startPoint y: 322, endPoint x: 174, endPoint y: 439, distance: 506.7
drag, startPoint x: 703, startPoint y: 311, endPoint x: 83, endPoint y: 386, distance: 625.2
drag, startPoint x: 542, startPoint y: 294, endPoint x: 33, endPoint y: 307, distance: 508.9
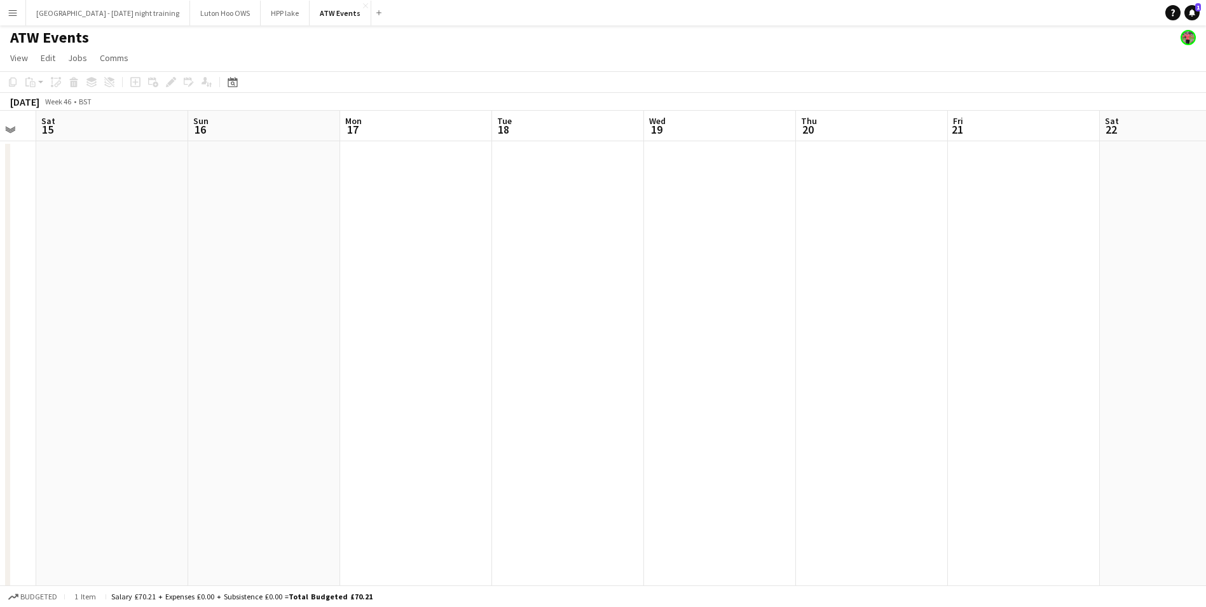
drag, startPoint x: 198, startPoint y: 252, endPoint x: 419, endPoint y: 146, distance: 244.9
drag, startPoint x: 72, startPoint y: 205, endPoint x: 847, endPoint y: 123, distance: 778.9
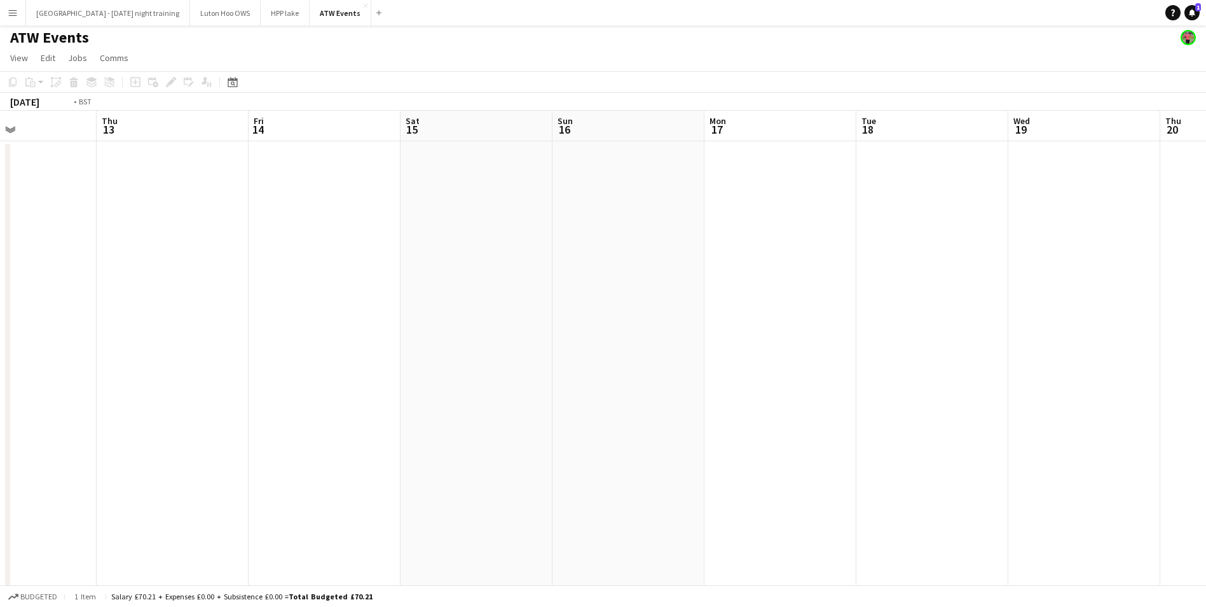
drag, startPoint x: 25, startPoint y: 385, endPoint x: 428, endPoint y: 361, distance: 403.3
